Goal: Task Accomplishment & Management: Complete application form

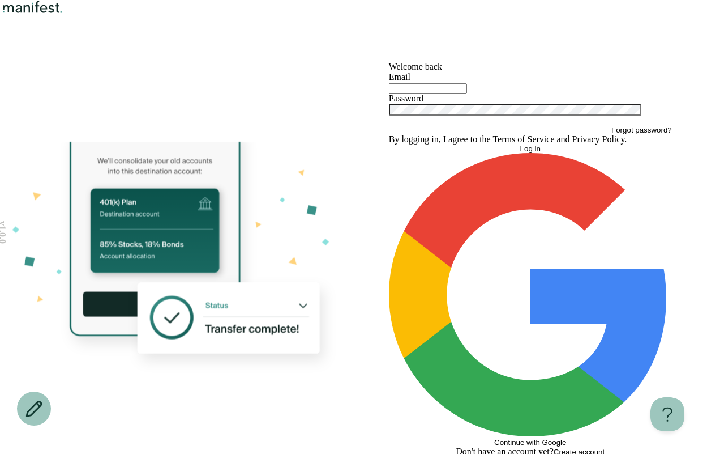
click at [426, 93] on input "text" at bounding box center [428, 88] width 78 height 10
click at [58, 14] on img "Logo" at bounding box center [32, 7] width 65 height 14
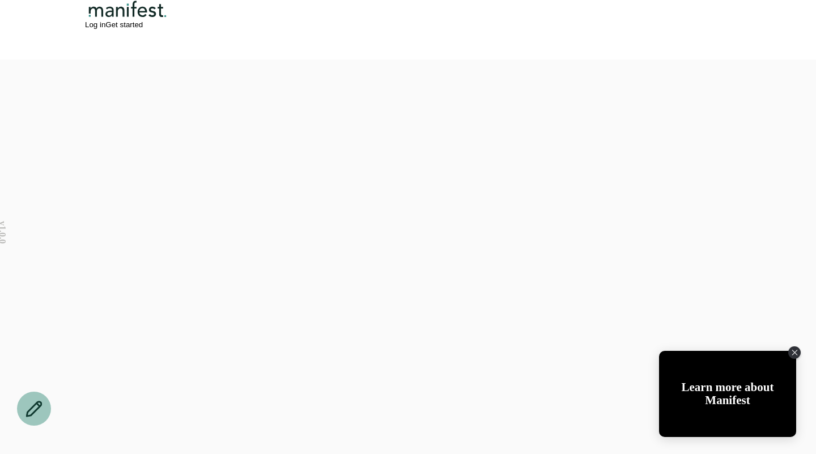
scroll to position [1465, 0]
drag, startPoint x: 195, startPoint y: 195, endPoint x: 288, endPoint y: 195, distance: 92.3
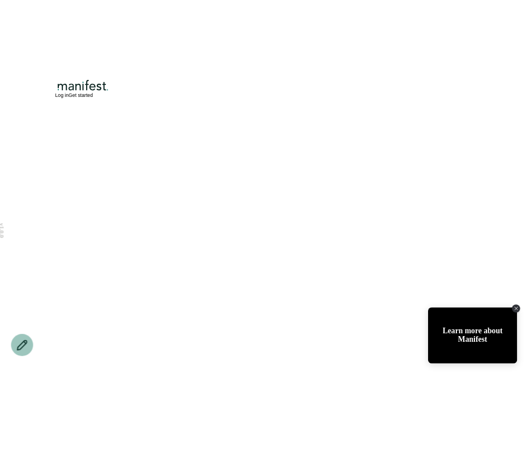
scroll to position [2548, 0]
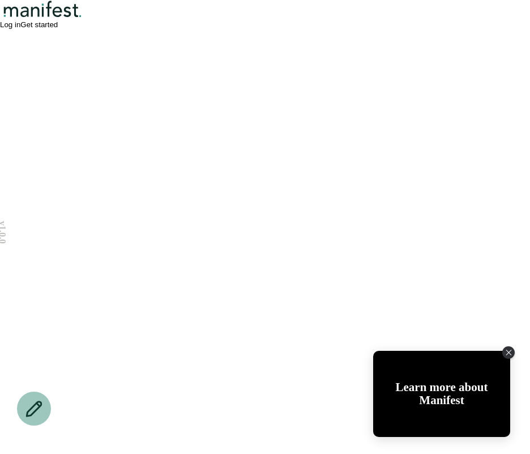
scroll to position [2330, 0]
drag, startPoint x: 322, startPoint y: 283, endPoint x: 461, endPoint y: 259, distance: 141.4
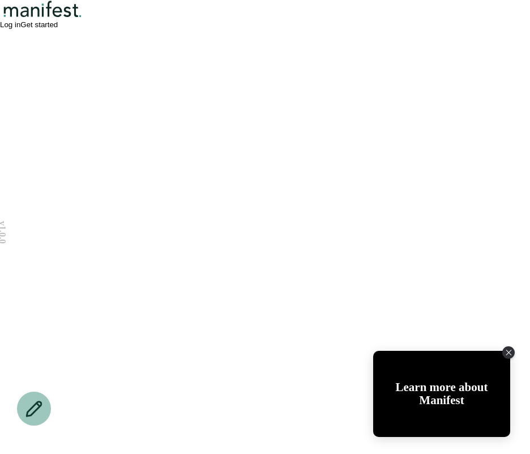
drag, startPoint x: 328, startPoint y: 160, endPoint x: 402, endPoint y: 160, distance: 73.6
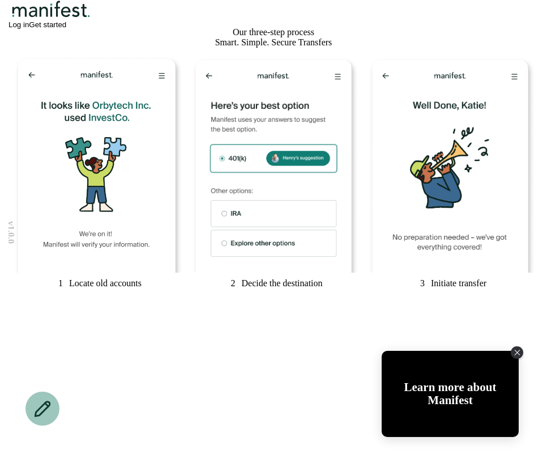
scroll to position [0, 0]
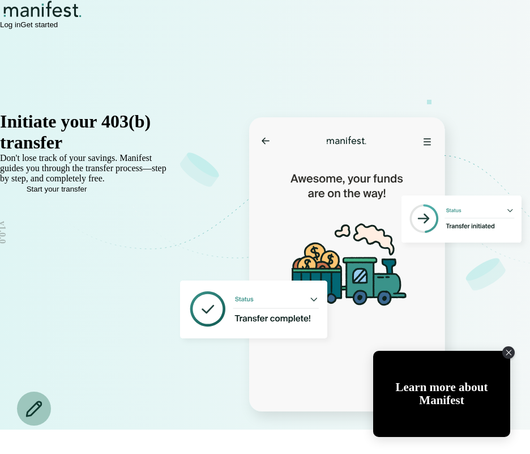
click at [20, 29] on span "Log in" at bounding box center [10, 24] width 20 height 8
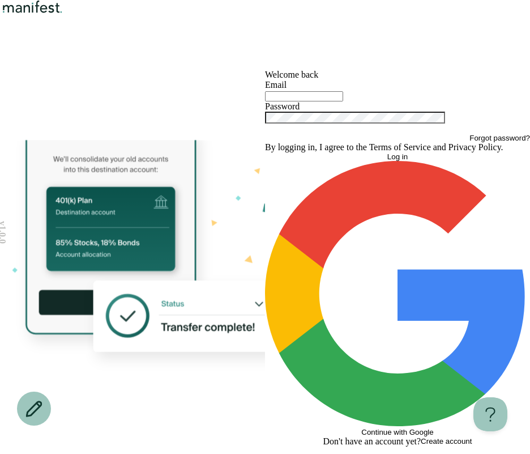
click at [352, 134] on div at bounding box center [397, 123] width 265 height 22
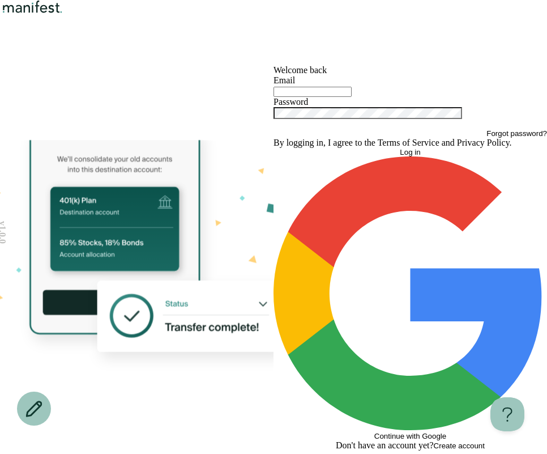
click at [65, 14] on img "Logo" at bounding box center [32, 7] width 65 height 14
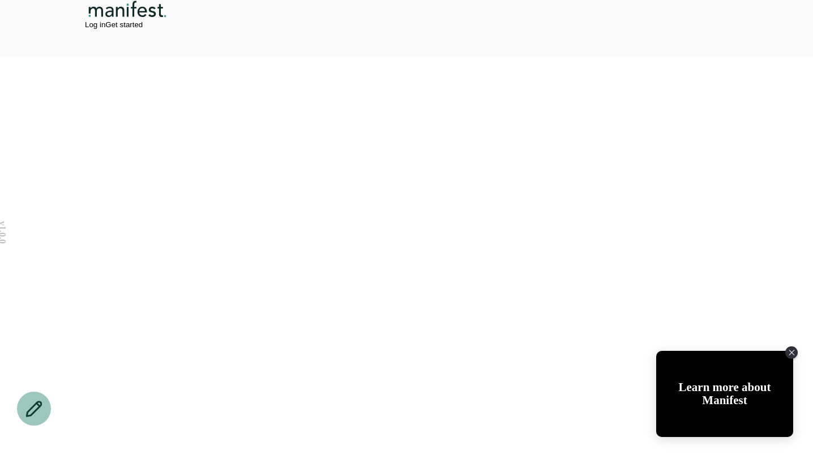
scroll to position [2020, 0]
click at [792, 354] on icon "Close Tolstoy widget" at bounding box center [793, 351] width 6 height 6
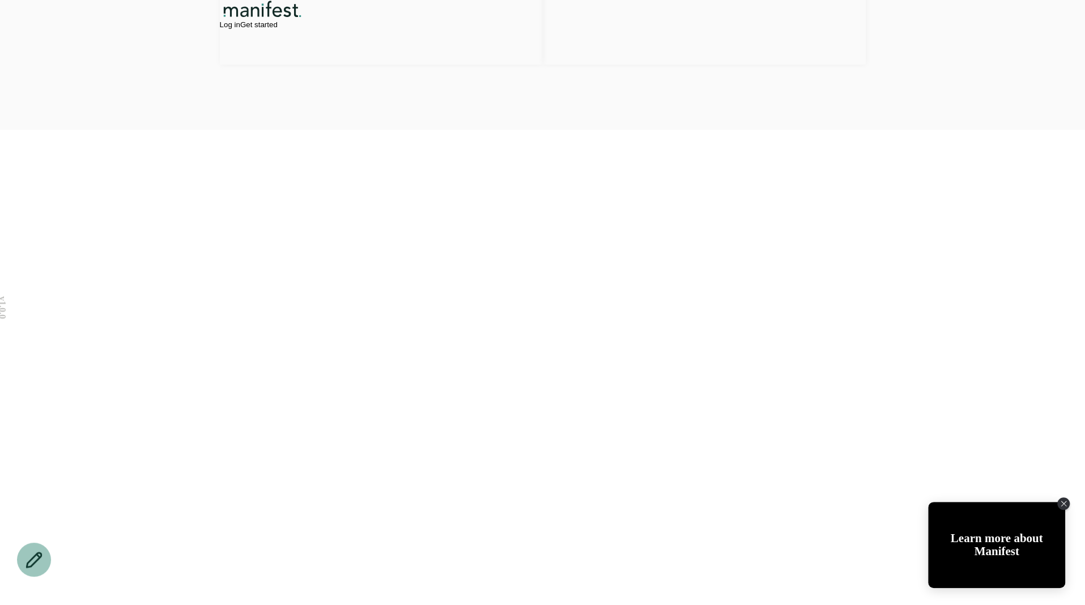
scroll to position [1866, 0]
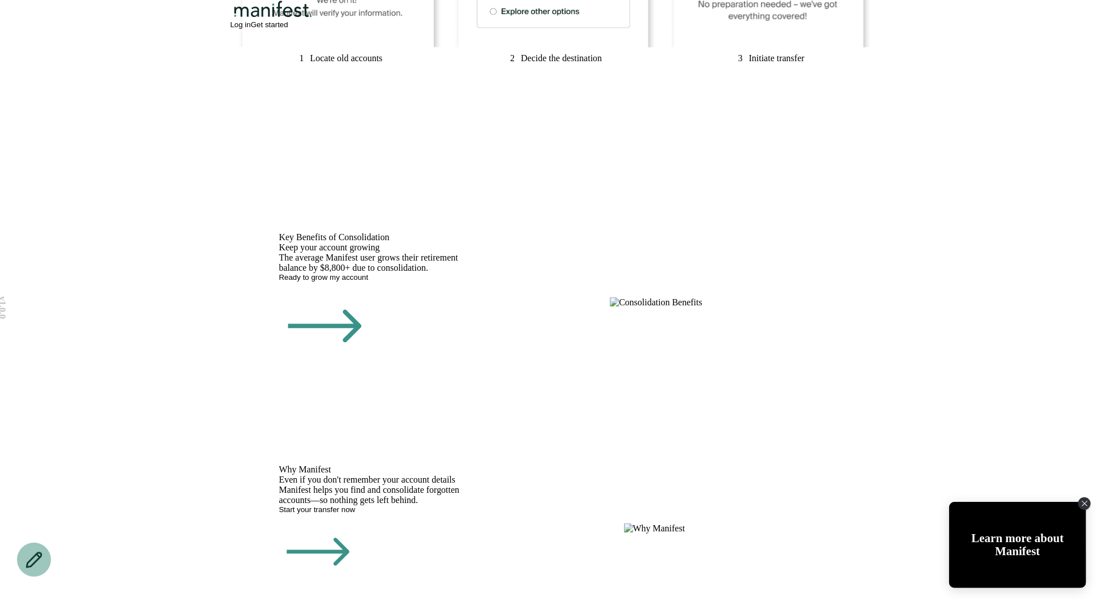
scroll to position [0, 0]
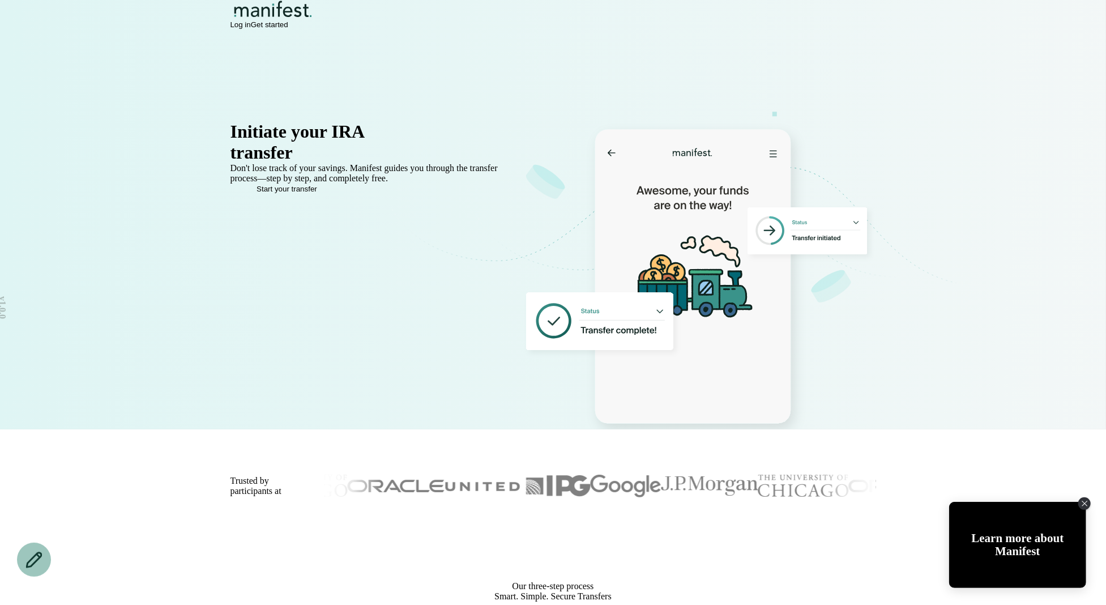
click at [264, 18] on img "Logo" at bounding box center [274, 9] width 86 height 18
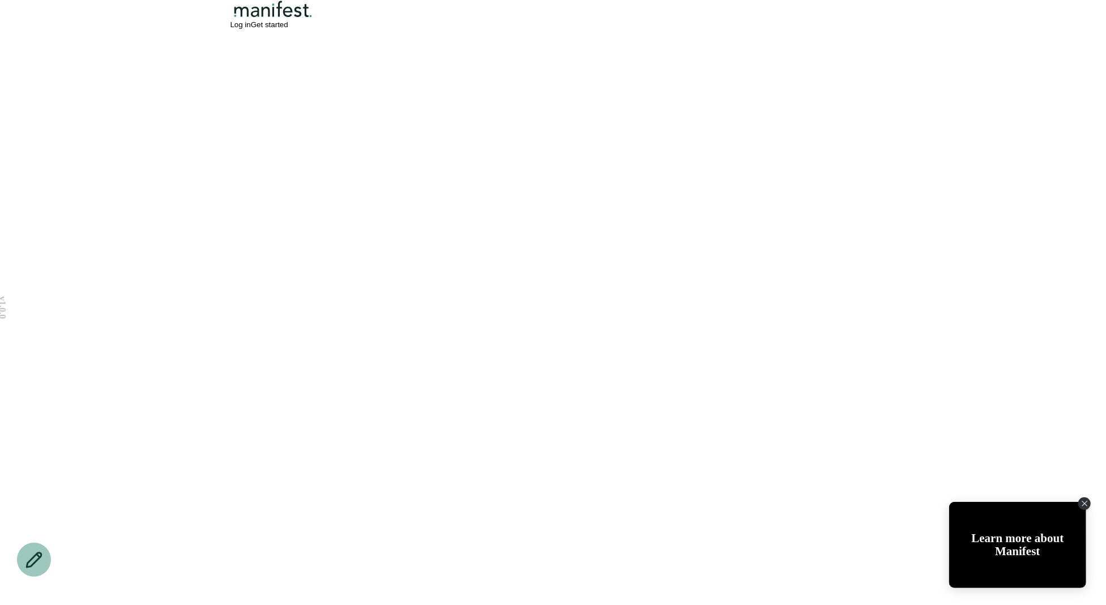
scroll to position [2406, 0]
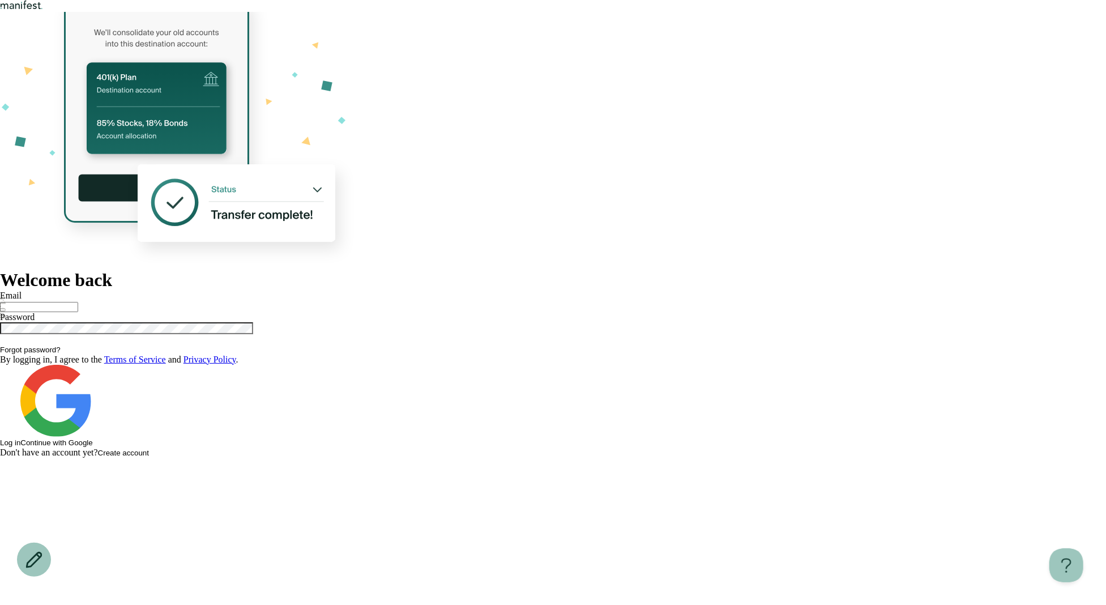
click at [43, 10] on img "Logo" at bounding box center [21, 5] width 43 height 10
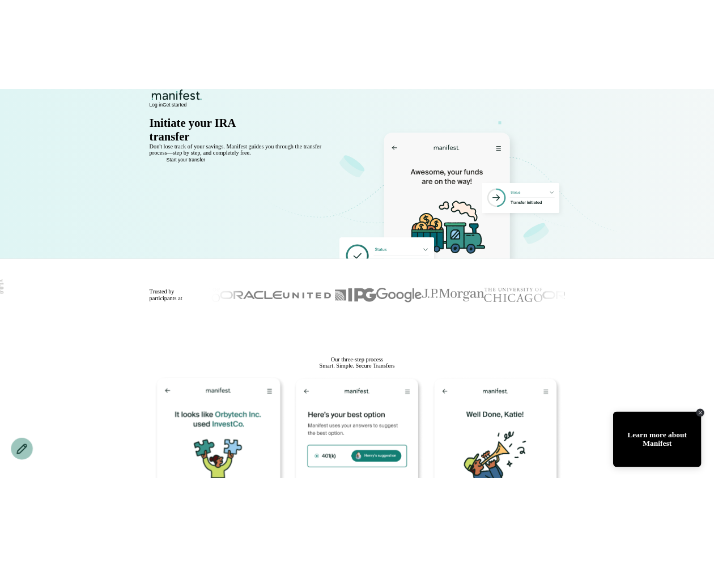
scroll to position [165, 0]
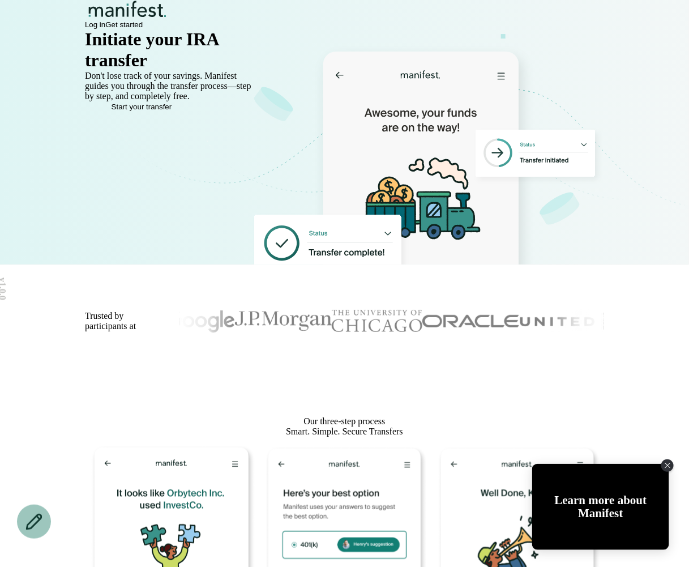
click at [604, 242] on icon at bounding box center [427, 204] width 353 height 318
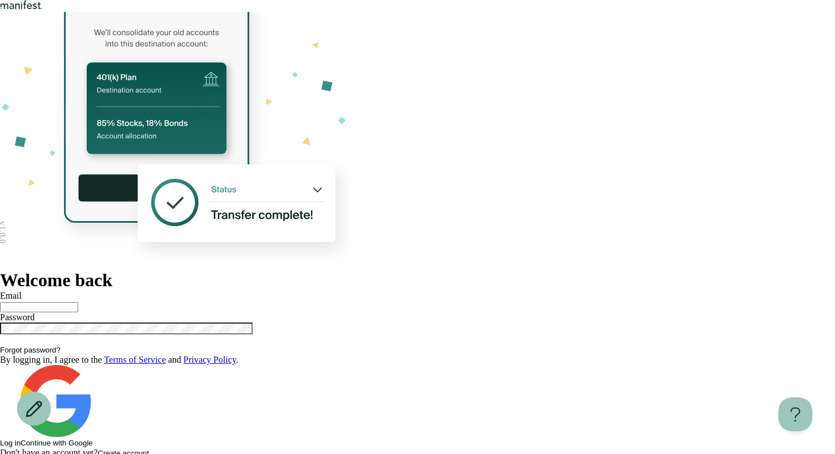
click at [421, 270] on div "Welcome back Email Password Forgot password? By logging in, I agree to the Term…" at bounding box center [417, 364] width 835 height 188
click at [719, 270] on div "Welcome back Email Password Forgot password? By logging in, I agree to the Term…" at bounding box center [417, 364] width 835 height 188
click at [43, 10] on img "Logo" at bounding box center [21, 5] width 43 height 10
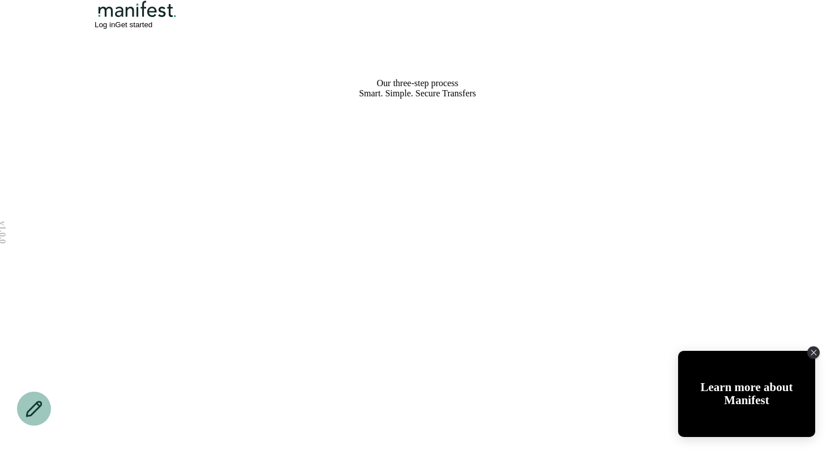
scroll to position [695, 0]
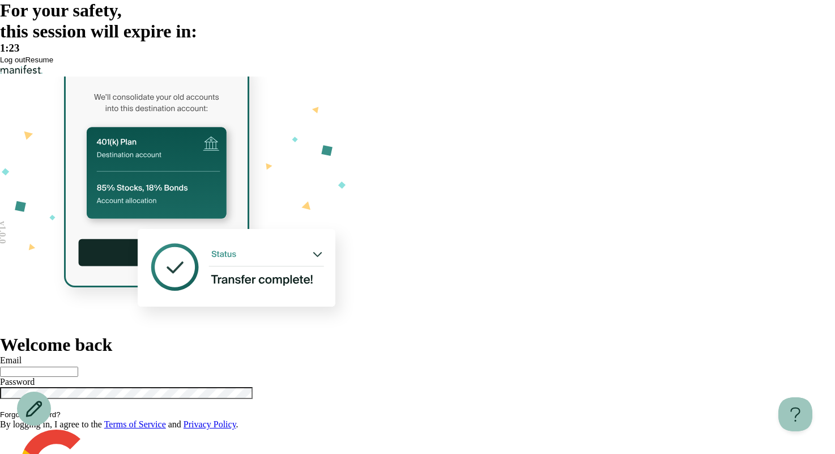
click at [53, 64] on span "Resume" at bounding box center [39, 60] width 28 height 8
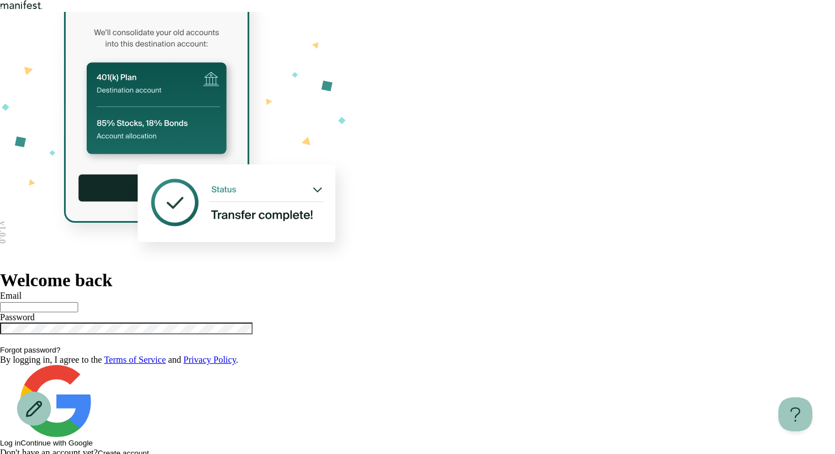
click at [43, 10] on img "Logo" at bounding box center [21, 5] width 43 height 10
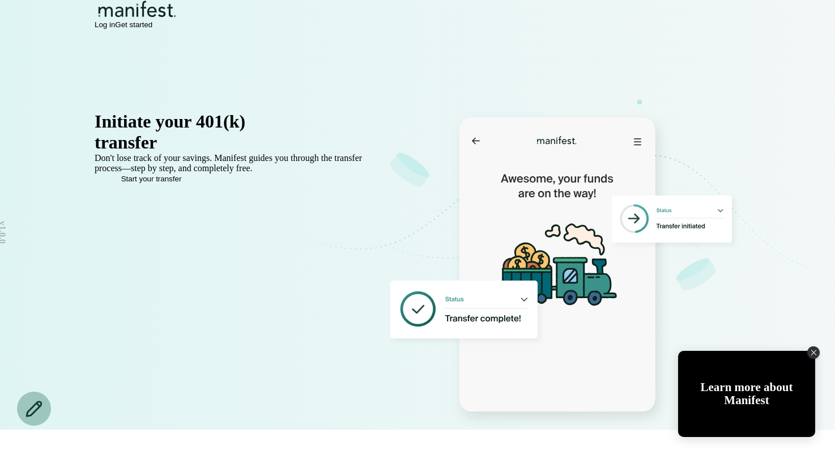
click at [115, 29] on span "Log in" at bounding box center [105, 24] width 20 height 8
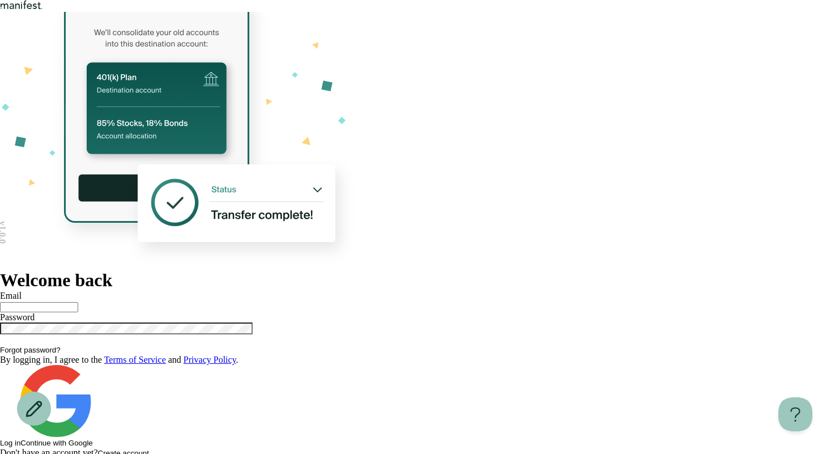
click at [149, 449] on span "Create account" at bounding box center [123, 453] width 51 height 8
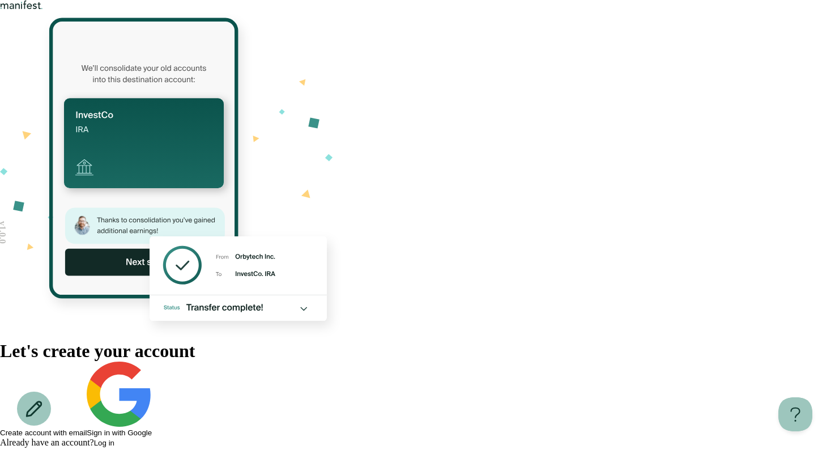
click at [87, 428] on span "Create account with email" at bounding box center [43, 432] width 87 height 8
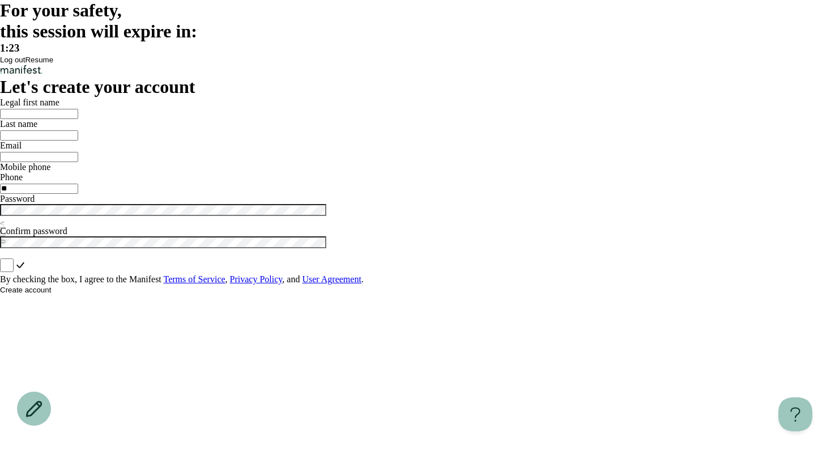
click at [53, 64] on span "Resume" at bounding box center [39, 60] width 28 height 8
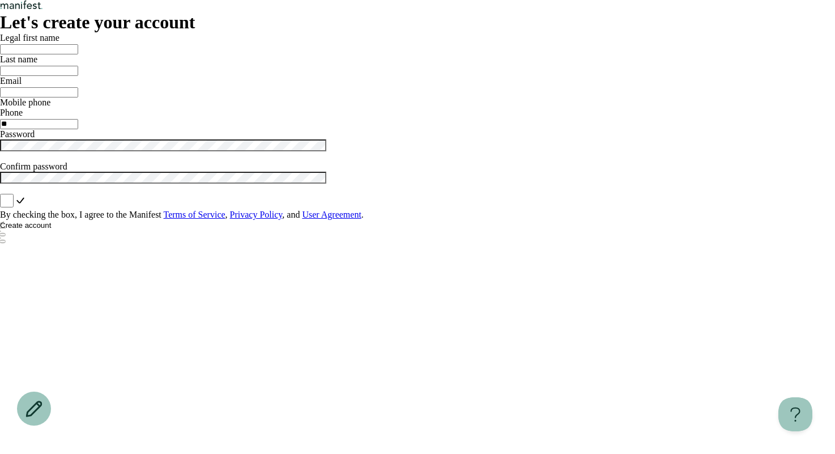
click at [43, 10] on img "Logo" at bounding box center [21, 5] width 43 height 10
